Goal: Find specific page/section: Find specific page/section

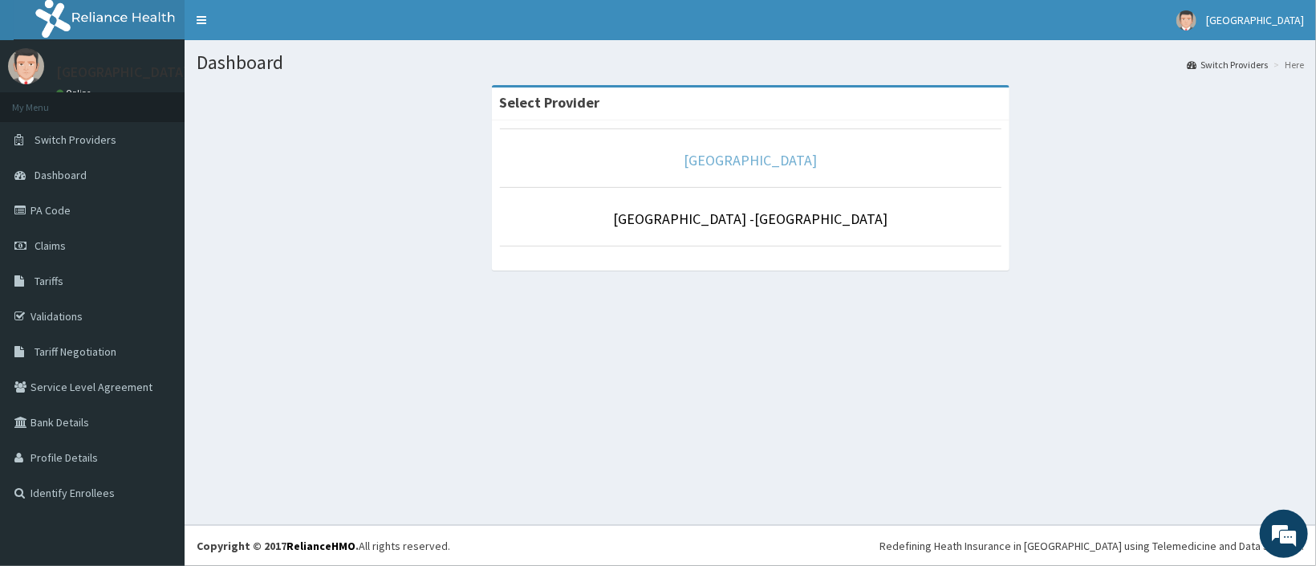
click at [782, 156] on link "[GEOGRAPHIC_DATA]" at bounding box center [750, 160] width 133 height 18
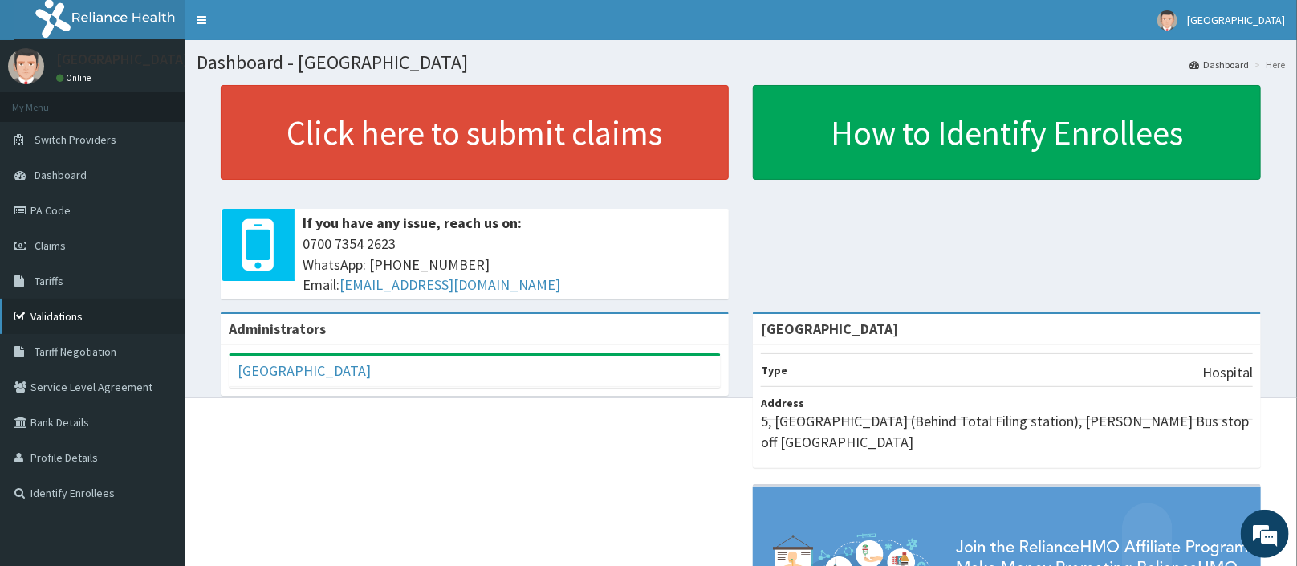
click at [136, 311] on link "Validations" at bounding box center [92, 316] width 185 height 35
